Goal: Information Seeking & Learning: Check status

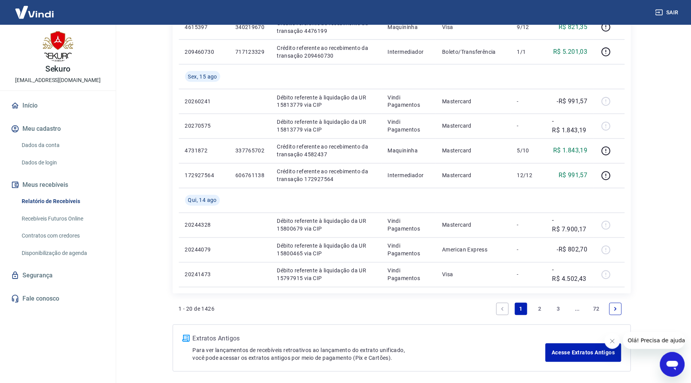
scroll to position [516, 0]
click at [539, 304] on link "2" at bounding box center [540, 308] width 12 height 12
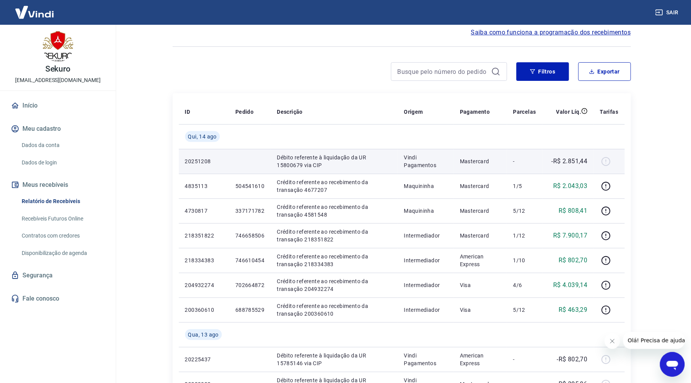
scroll to position [86, 0]
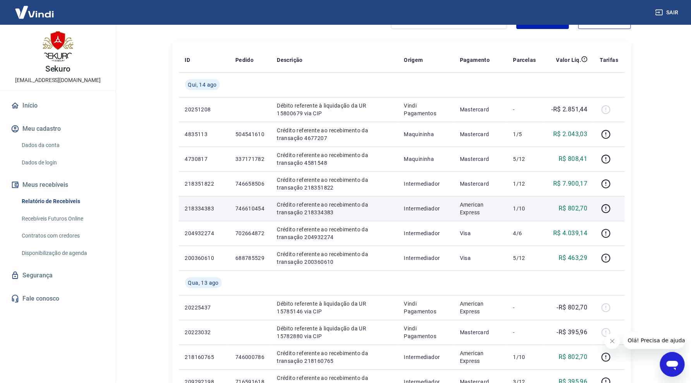
click at [242, 211] on p "746610454" at bounding box center [249, 209] width 29 height 8
copy p "746610454"
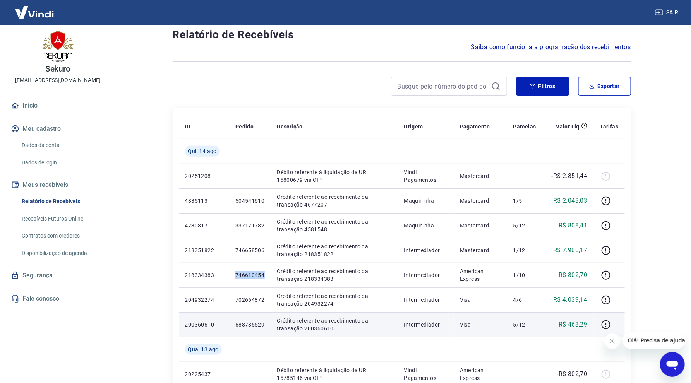
scroll to position [0, 0]
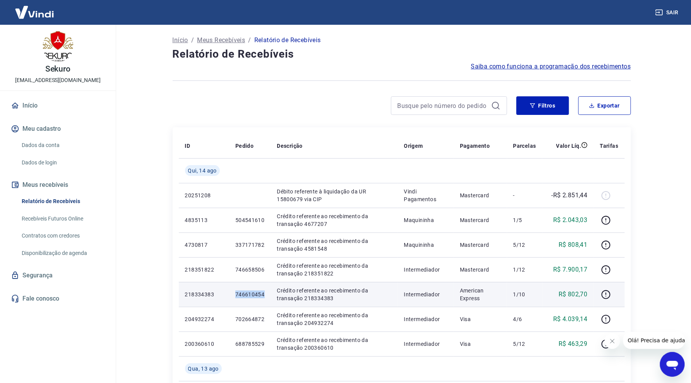
click at [242, 295] on p "746610454" at bounding box center [249, 295] width 29 height 8
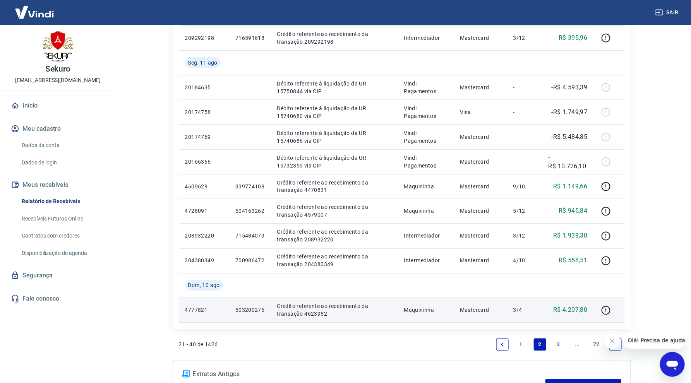
scroll to position [497, 0]
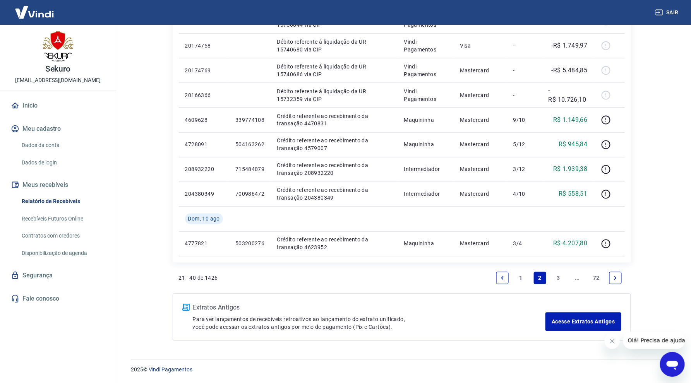
drag, startPoint x: 524, startPoint y: 276, endPoint x: 531, endPoint y: 281, distance: 8.5
click at [524, 276] on link "1" at bounding box center [521, 278] width 12 height 12
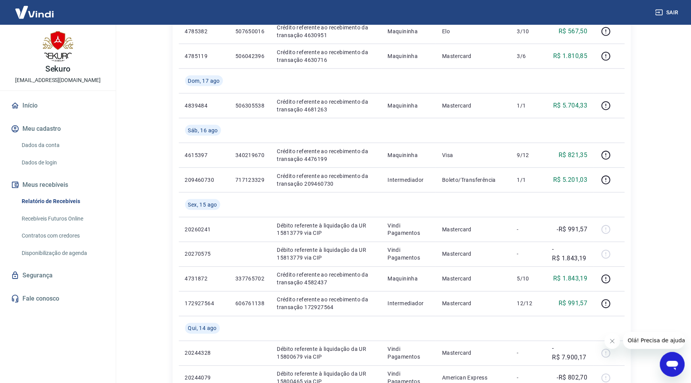
scroll to position [546, 0]
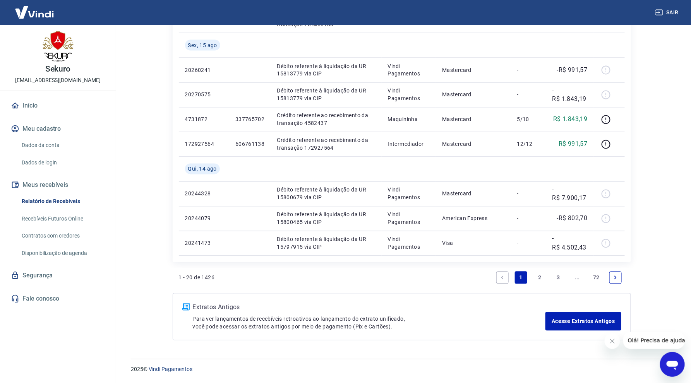
click at [540, 276] on link "2" at bounding box center [540, 278] width 12 height 12
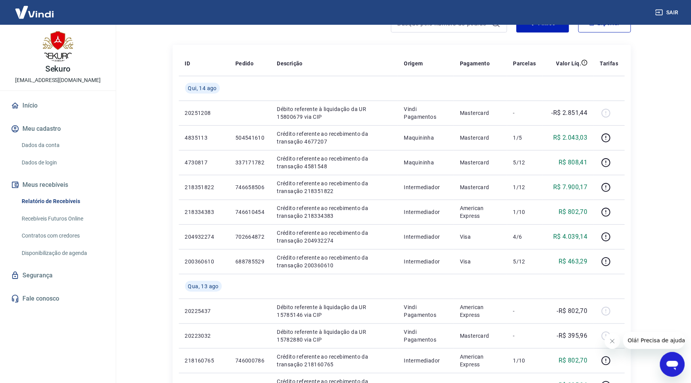
scroll to position [86, 0]
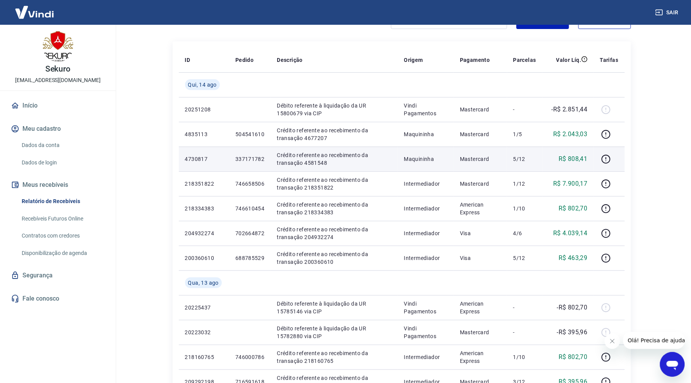
click at [240, 159] on p "337171782" at bounding box center [249, 159] width 29 height 8
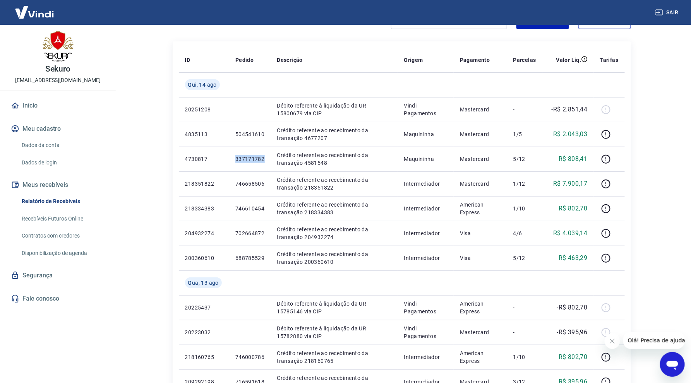
copy p "337171782"
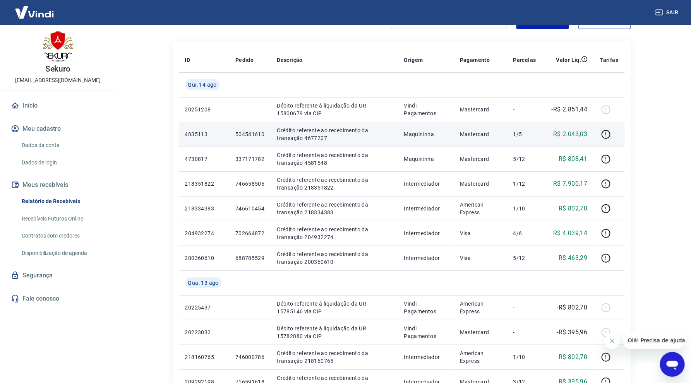
click at [243, 133] on p "504541610" at bounding box center [249, 134] width 29 height 8
copy p "504541610"
drag, startPoint x: 555, startPoint y: 132, endPoint x: 589, endPoint y: 133, distance: 33.7
click at [589, 133] on td "R$ 2.043,03" at bounding box center [567, 134] width 51 height 25
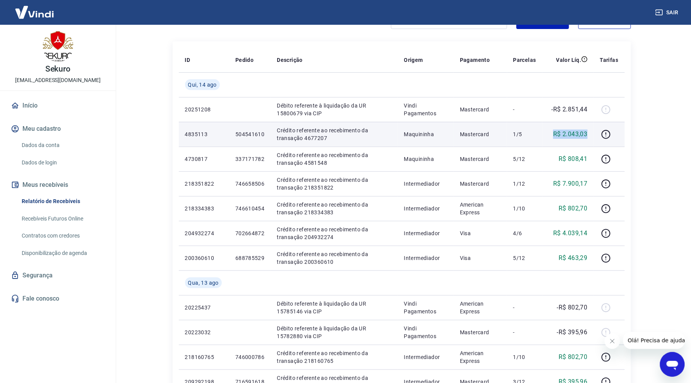
copy p "R$ 2.043,03"
click at [257, 132] on p "504541610" at bounding box center [249, 134] width 29 height 8
copy p "504541610"
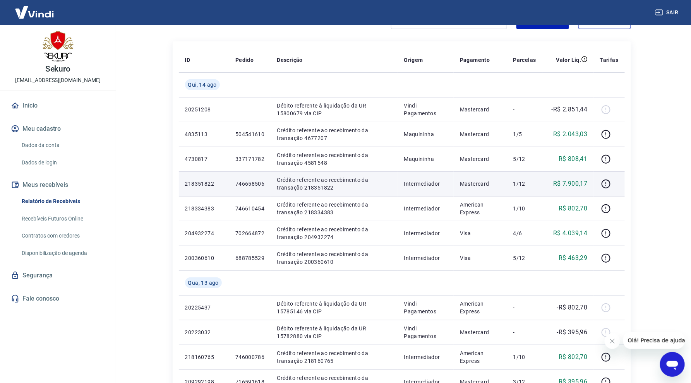
click at [261, 185] on p "746658506" at bounding box center [249, 184] width 29 height 8
copy p "746658506"
drag, startPoint x: 554, startPoint y: 185, endPoint x: 593, endPoint y: 185, distance: 38.7
click at [593, 185] on td "R$ 7.900,17" at bounding box center [567, 183] width 51 height 25
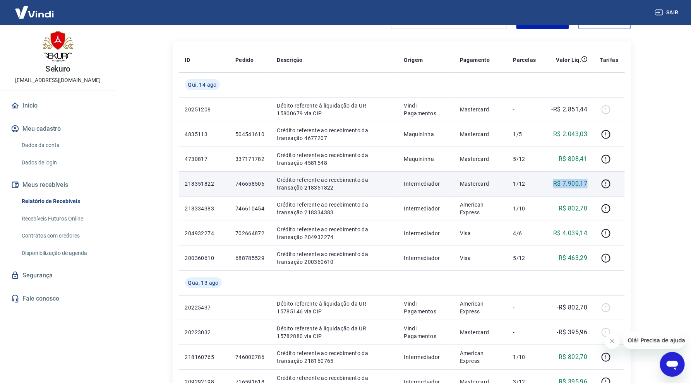
copy p "R$ 7.900,17"
click at [245, 185] on p "746658506" at bounding box center [249, 184] width 29 height 8
copy p "746658506"
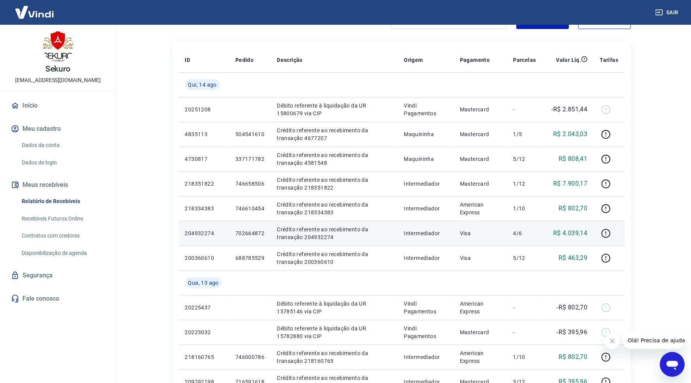
click at [241, 236] on p "702664872" at bounding box center [249, 233] width 29 height 8
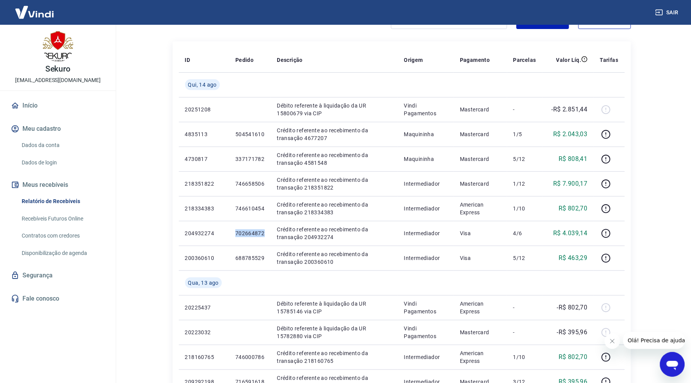
copy p "702664872"
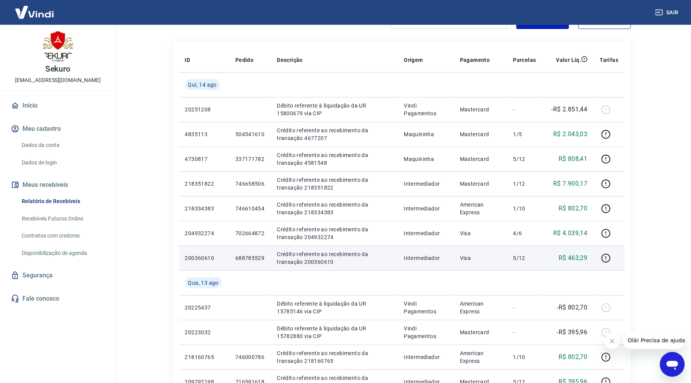
click at [257, 254] on p "688785529" at bounding box center [249, 258] width 29 height 8
click at [256, 262] on p "688785529" at bounding box center [249, 258] width 29 height 8
click at [255, 258] on p "688785529" at bounding box center [249, 258] width 29 height 8
copy p "688785529"
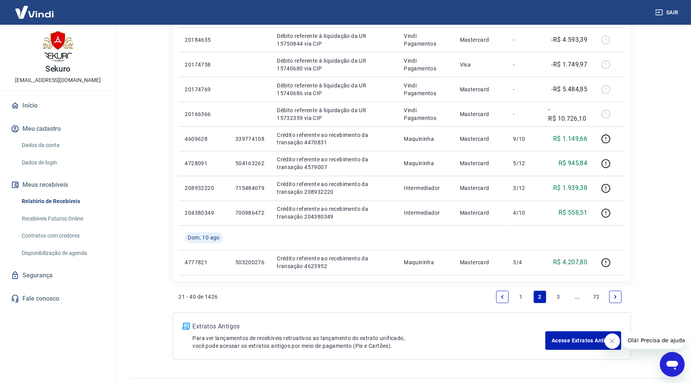
scroll to position [497, 0]
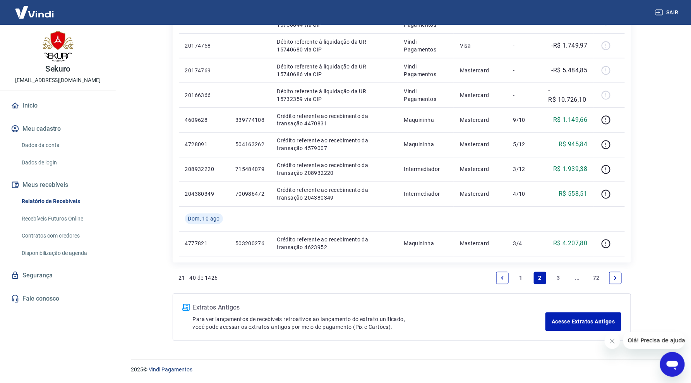
drag, startPoint x: 527, startPoint y: 276, endPoint x: 523, endPoint y: 283, distance: 8.5
click at [527, 276] on link "1" at bounding box center [521, 278] width 12 height 12
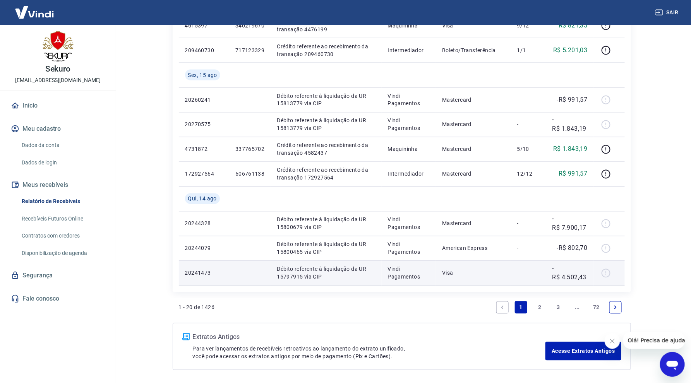
scroll to position [461, 0]
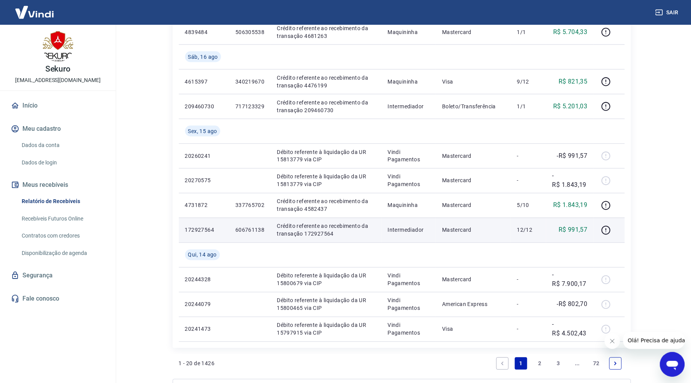
click at [258, 229] on p "606761138" at bounding box center [249, 230] width 29 height 8
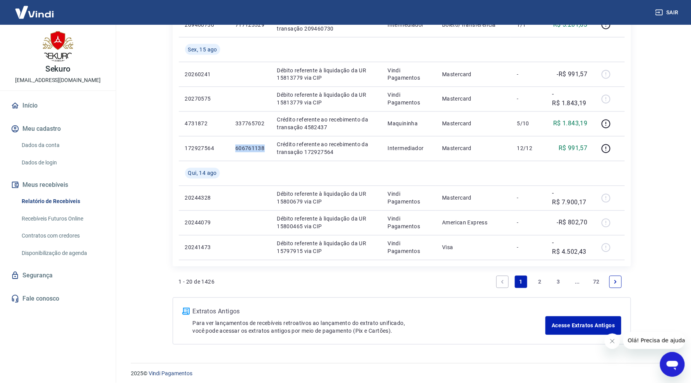
scroll to position [546, 0]
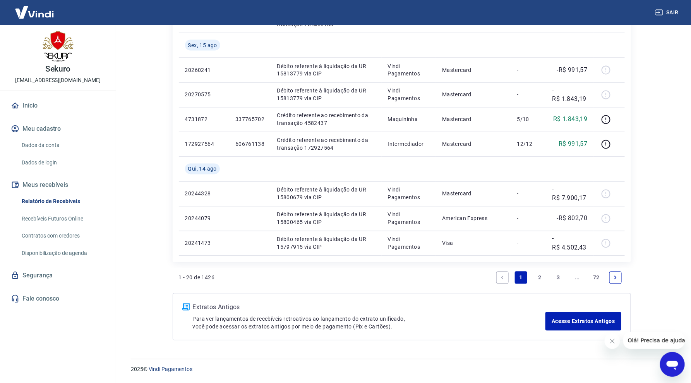
click at [537, 277] on link "2" at bounding box center [540, 278] width 12 height 12
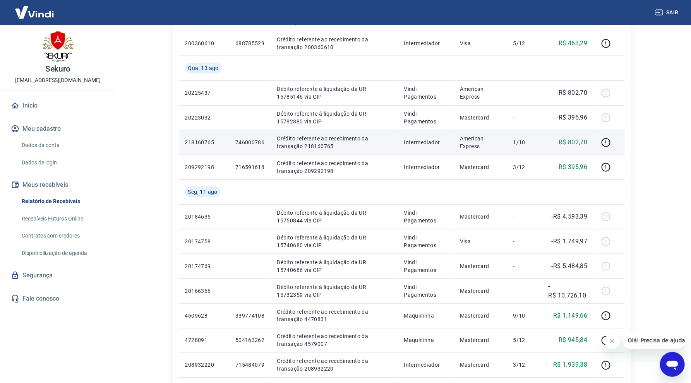
scroll to position [497, 0]
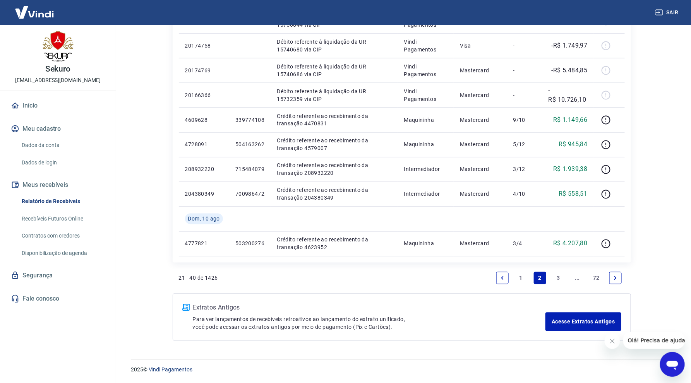
click at [519, 278] on link "1" at bounding box center [521, 278] width 12 height 12
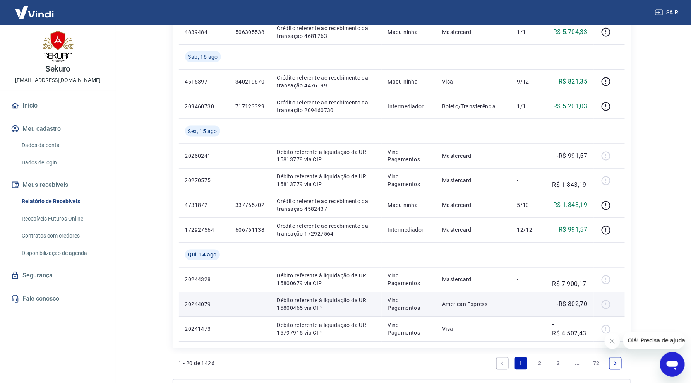
scroll to position [417, 0]
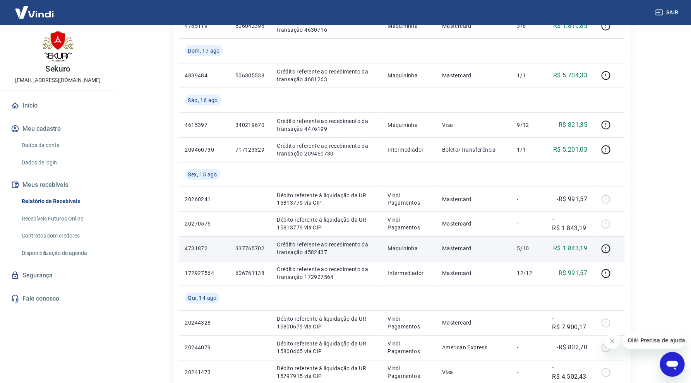
click at [246, 251] on p "337765702" at bounding box center [249, 249] width 29 height 8
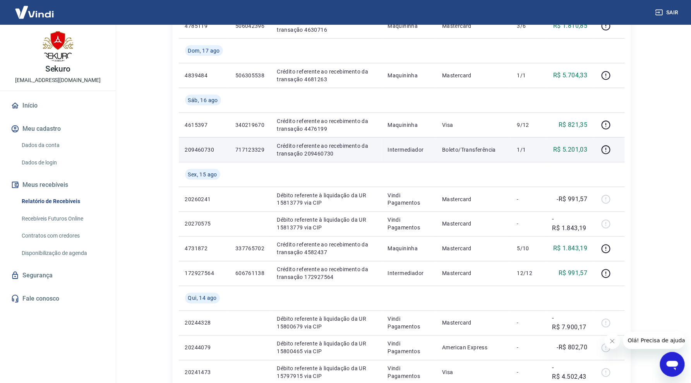
click at [248, 147] on p "717123329" at bounding box center [249, 150] width 29 height 8
click at [248, 149] on p "717123329" at bounding box center [249, 150] width 29 height 8
